Goal: Information Seeking & Learning: Check status

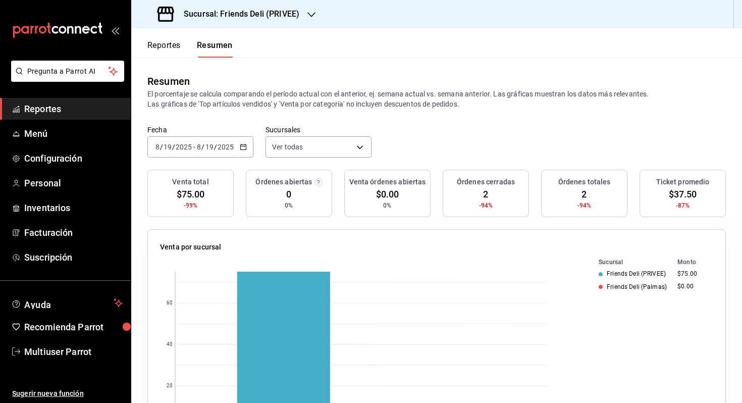
click at [177, 47] on button "Reportes" at bounding box center [163, 48] width 33 height 17
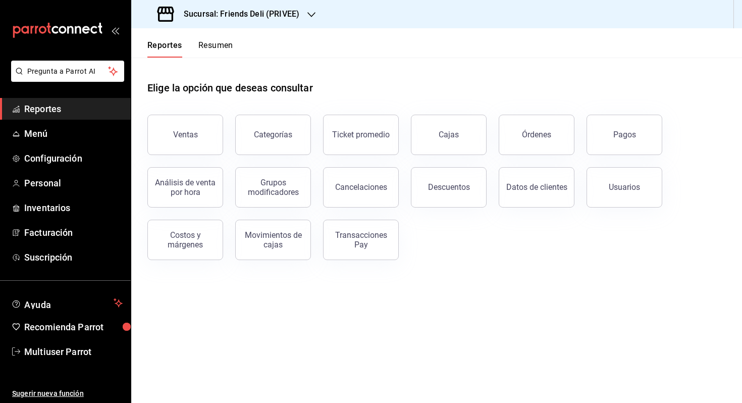
click at [615, 156] on div "Usuarios" at bounding box center [618, 181] width 88 height 52
click at [616, 147] on button "Pagos" at bounding box center [624, 135] width 76 height 40
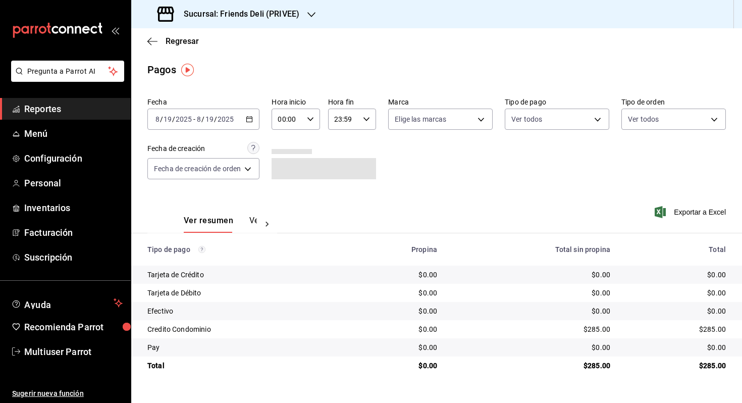
click at [243, 114] on div "[DATE] [DATE] - [DATE] [DATE]" at bounding box center [203, 118] width 112 height 21
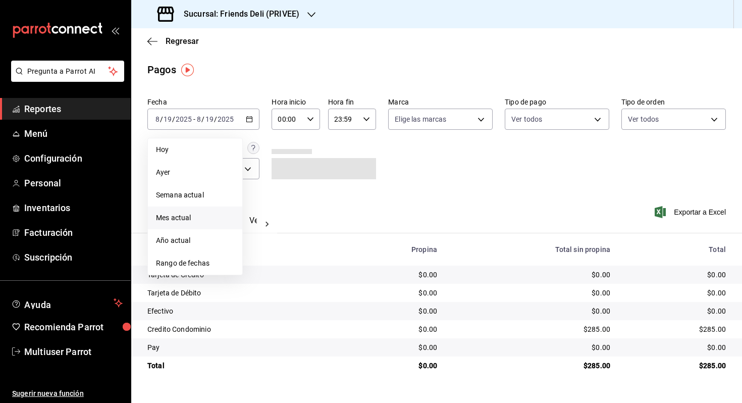
click at [196, 212] on li "Mes actual" at bounding box center [195, 217] width 94 height 23
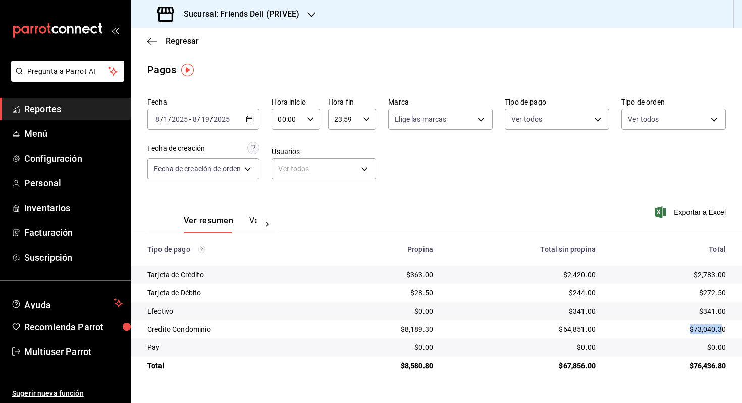
drag, startPoint x: 689, startPoint y: 330, endPoint x: 735, endPoint y: 330, distance: 45.9
click at [730, 330] on td "$73,040.30" at bounding box center [673, 329] width 138 height 18
click at [243, 114] on div "[DATE] [DATE] - [DATE] [DATE]" at bounding box center [203, 118] width 112 height 21
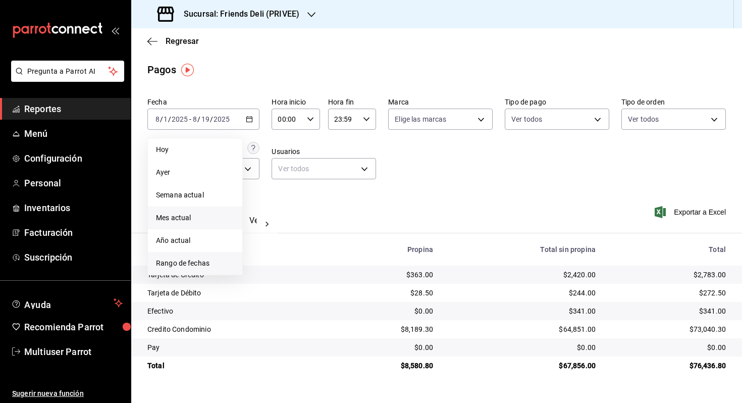
click at [209, 269] on li "Rango de fechas" at bounding box center [195, 263] width 94 height 23
click at [334, 184] on abbr "1" at bounding box center [336, 186] width 4 height 7
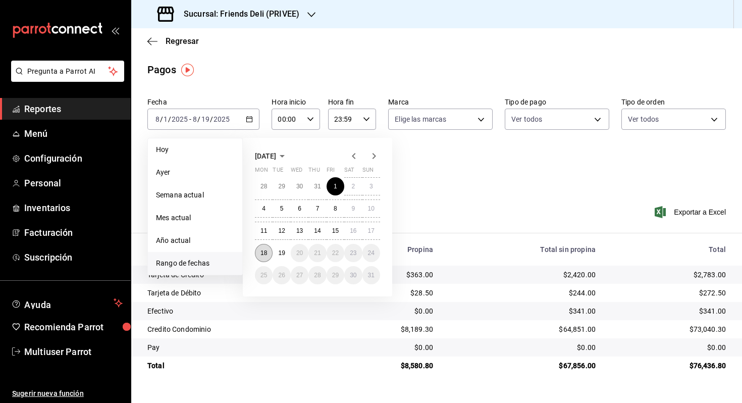
click at [266, 250] on abbr "18" at bounding box center [263, 252] width 7 height 7
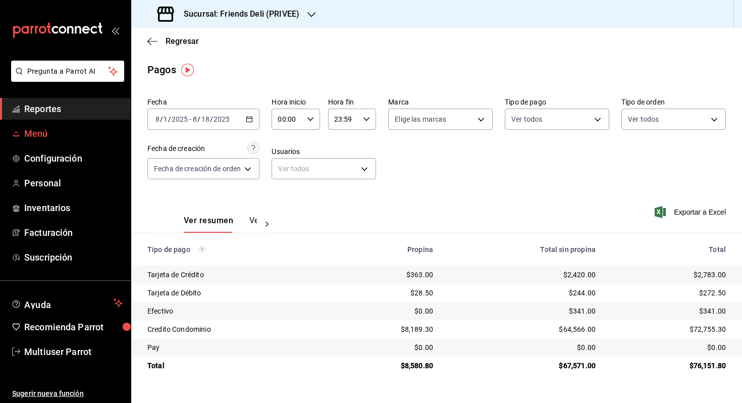
click at [59, 131] on span "Menú" at bounding box center [73, 134] width 98 height 14
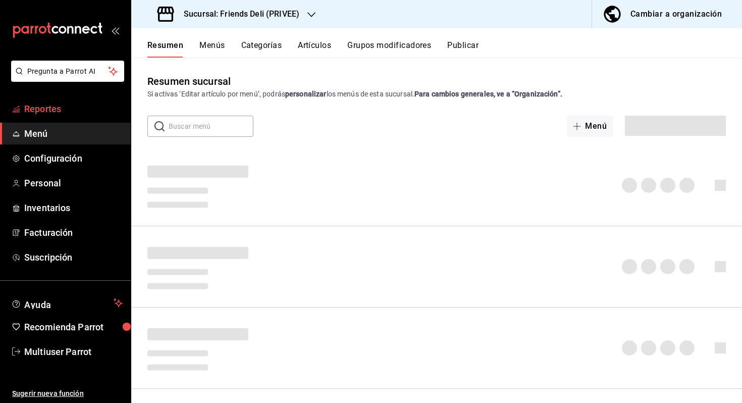
click at [73, 115] on span "Reportes" at bounding box center [73, 109] width 98 height 14
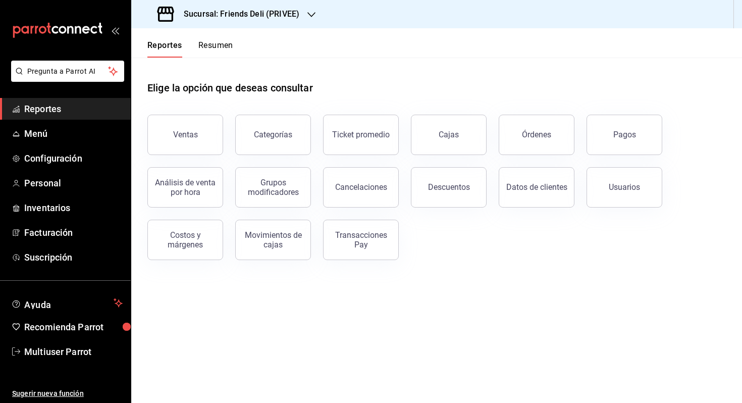
click at [221, 43] on button "Resumen" at bounding box center [215, 48] width 35 height 17
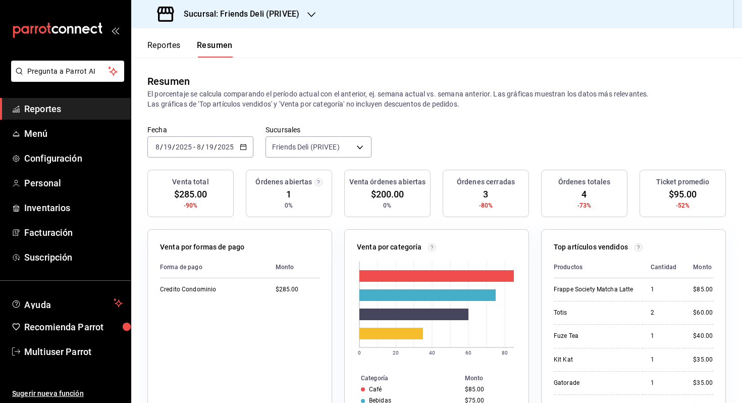
click at [315, 159] on div "Fecha [DATE] [DATE] - [DATE] [DATE] Sucursales Friends Deli (PRIVEE) [object Ob…" at bounding box center [436, 147] width 611 height 44
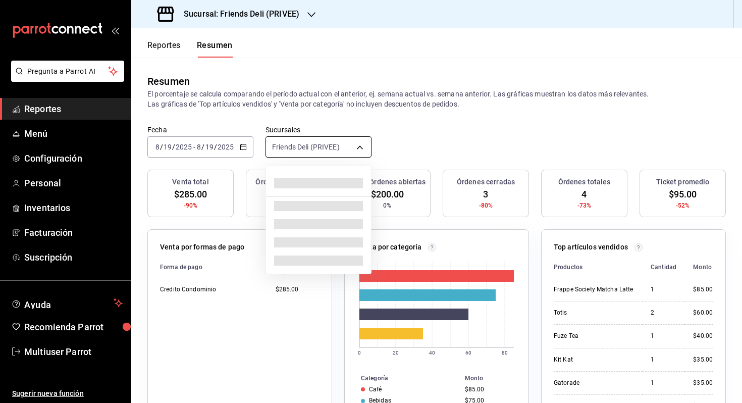
click at [328, 148] on body "Pregunta a Parrot AI Reportes Menú Configuración Personal Inventarios Facturaci…" at bounding box center [371, 201] width 742 height 403
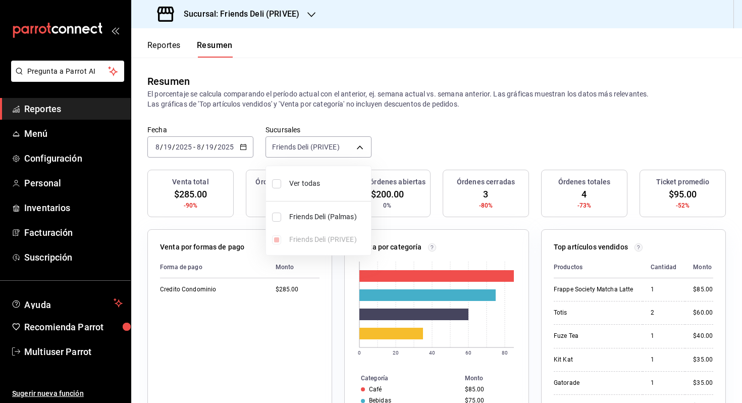
click at [312, 182] on span "Ver todas" at bounding box center [328, 183] width 78 height 11
type input "[object Object],[object Object]"
checkbox input "true"
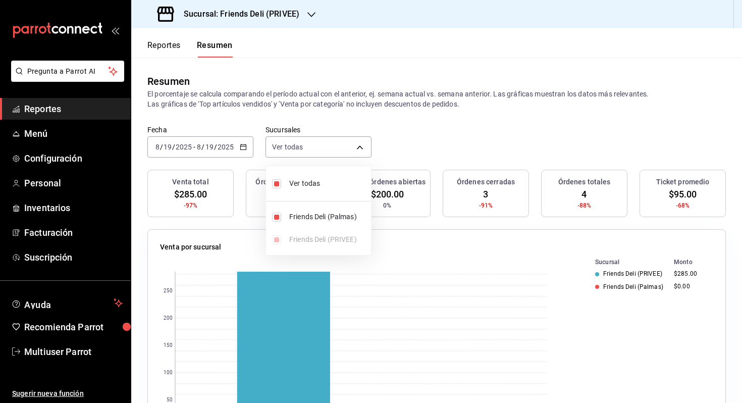
click at [420, 144] on div at bounding box center [371, 201] width 742 height 403
